Goal: Information Seeking & Learning: Find specific fact

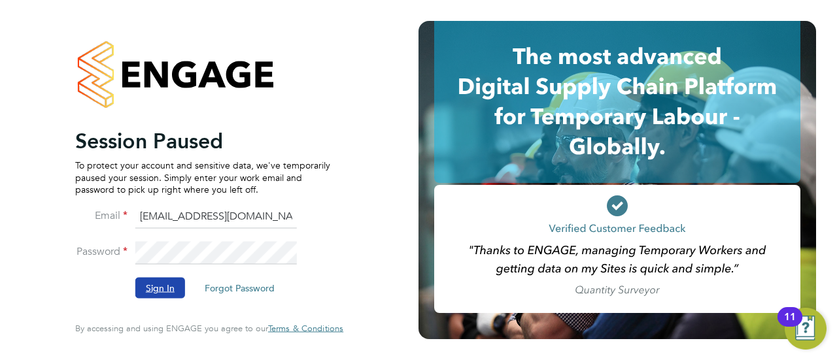
click at [141, 290] on button "Sign In" at bounding box center [160, 288] width 50 height 21
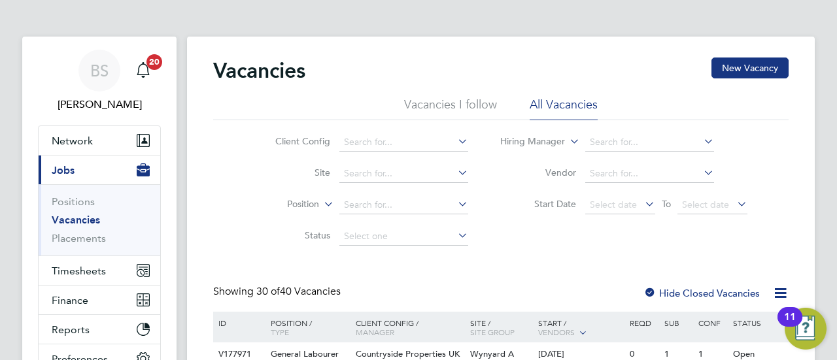
click at [80, 219] on link "Vacancies" at bounding box center [76, 220] width 48 height 12
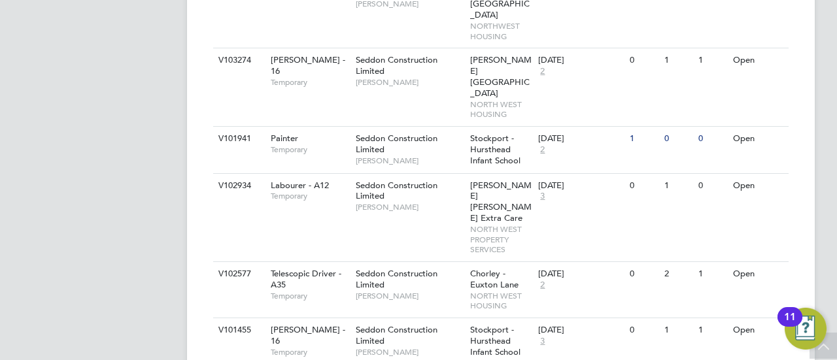
scroll to position [1778, 0]
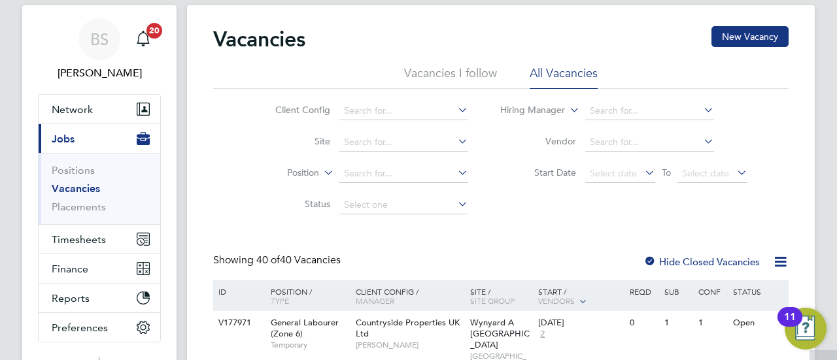
scroll to position [0, 0]
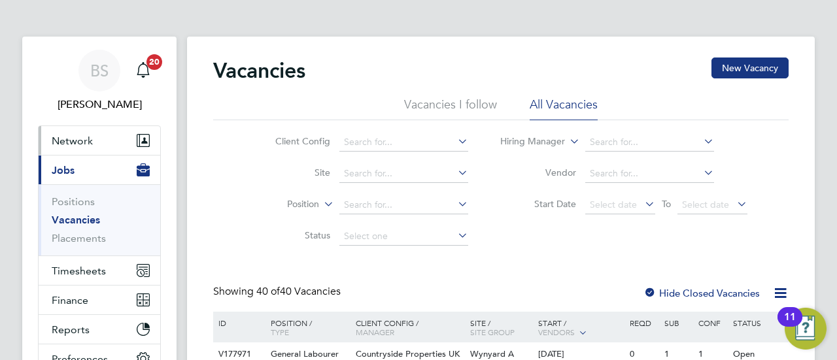
click at [77, 139] on span "Network" at bounding box center [72, 141] width 41 height 12
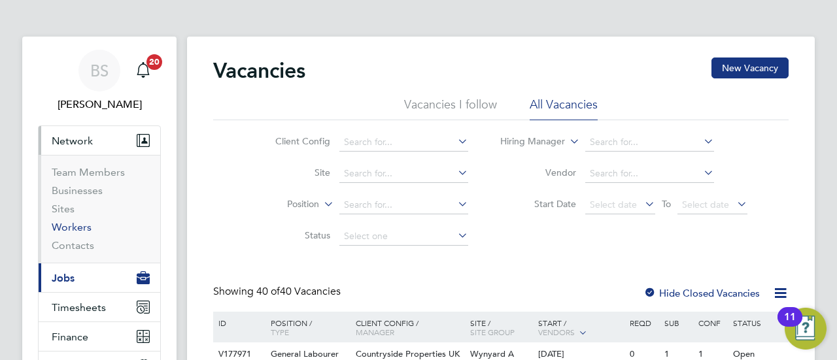
click at [70, 227] on link "Workers" at bounding box center [72, 227] width 40 height 12
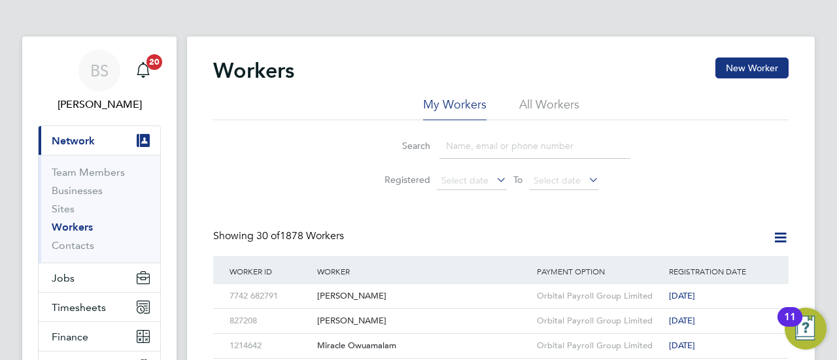
click at [458, 150] on input at bounding box center [534, 145] width 191 height 25
click at [552, 99] on li "All Workers" at bounding box center [549, 109] width 60 height 24
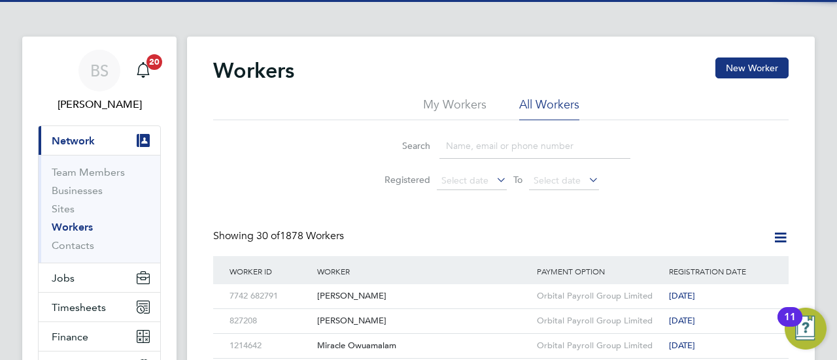
click at [484, 154] on input at bounding box center [534, 145] width 191 height 25
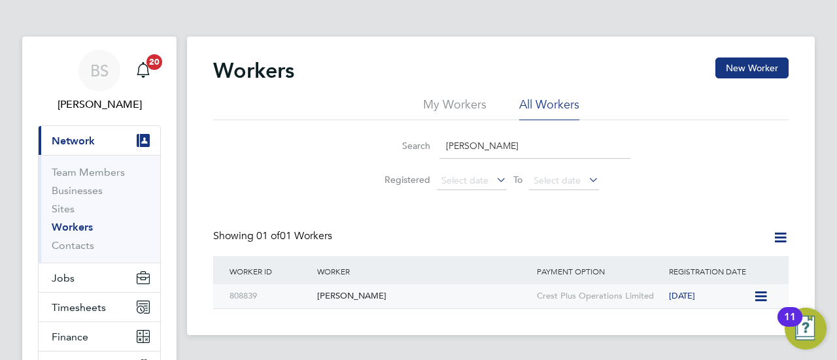
type input "samuel fy"
click at [444, 292] on div "[PERSON_NAME]" at bounding box center [424, 296] width 220 height 24
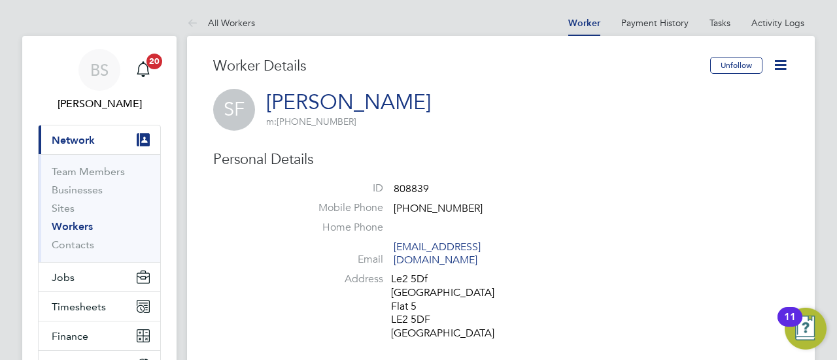
scroll to position [3, 0]
